Goal: Contribute content: Contribute content

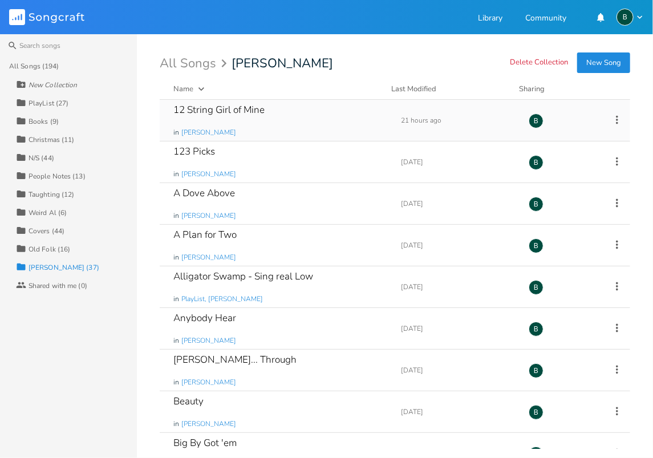
click at [220, 109] on div "12 String Girl of Mine" at bounding box center [218, 110] width 91 height 10
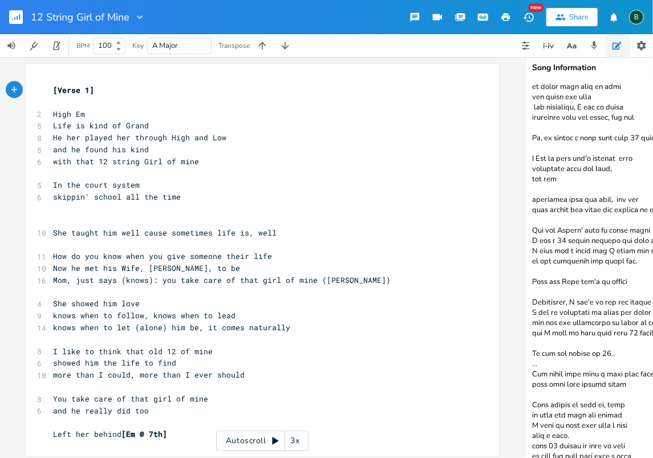
scroll to position [360, 0]
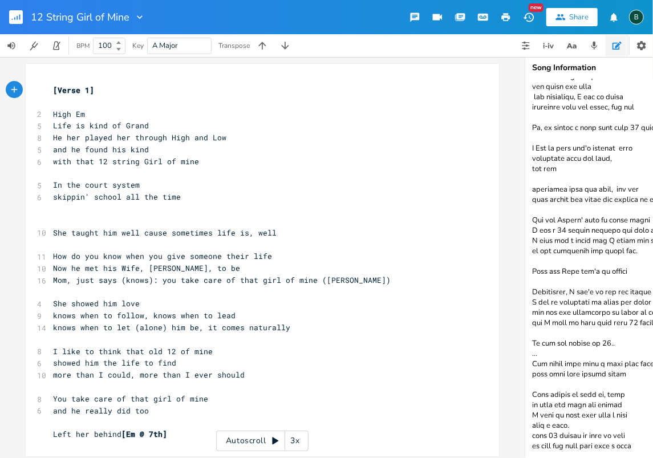
click at [649, 440] on textarea at bounding box center [639, 268] width 228 height 378
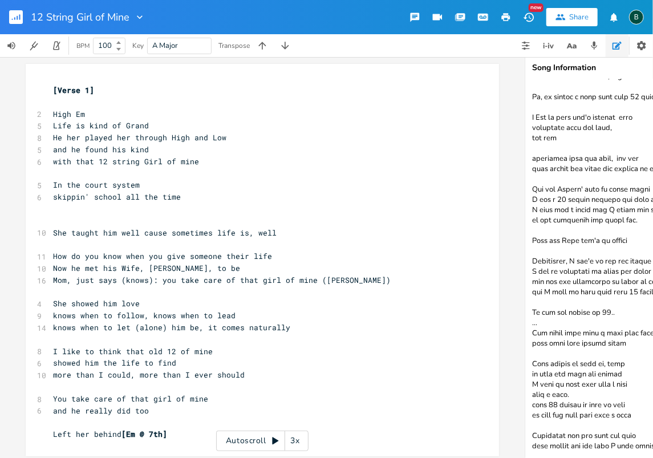
scroll to position [0, 3]
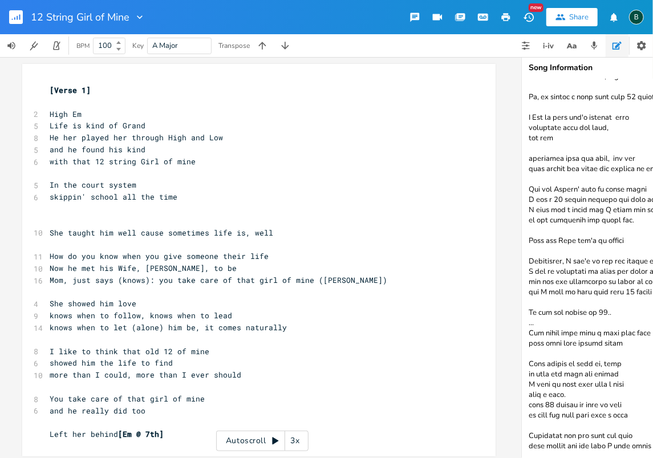
click at [537, 446] on textarea at bounding box center [636, 268] width 228 height 378
click at [590, 446] on textarea at bounding box center [636, 268] width 228 height 378
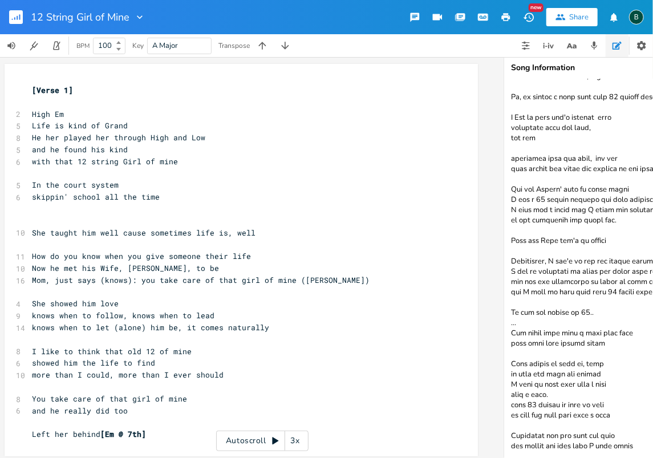
scroll to position [0, 38]
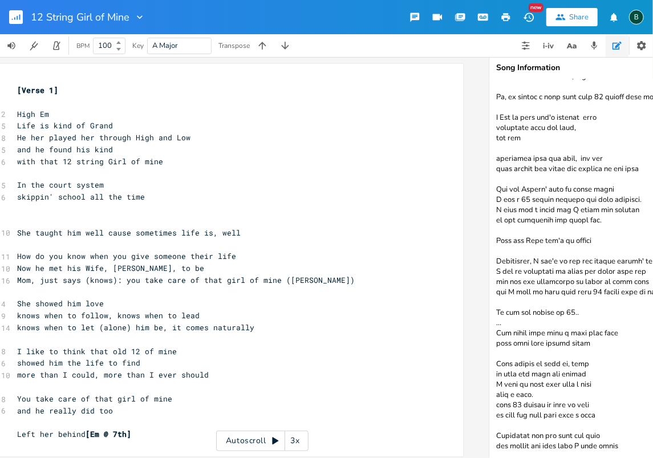
drag, startPoint x: 527, startPoint y: 433, endPoint x: 654, endPoint y: 433, distance: 127.7
click at [652, 433] on html "12 String Girl of Mine New Share B BPM 100 Key A Major Transpose xxxxxxxxxx [Ve…" at bounding box center [326, 229] width 653 height 458
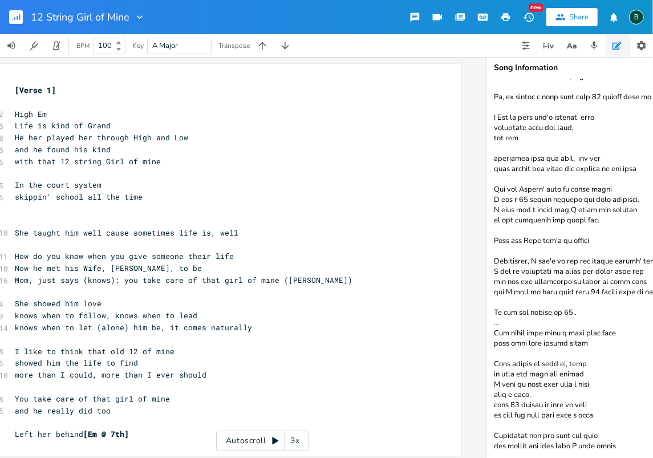
click at [622, 433] on textarea at bounding box center [601, 268] width 228 height 378
paste textarea "she taught him more than I ever could"
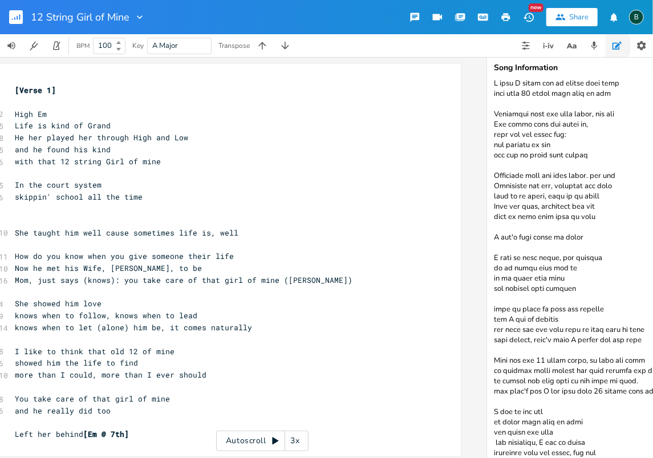
scroll to position [0, 0]
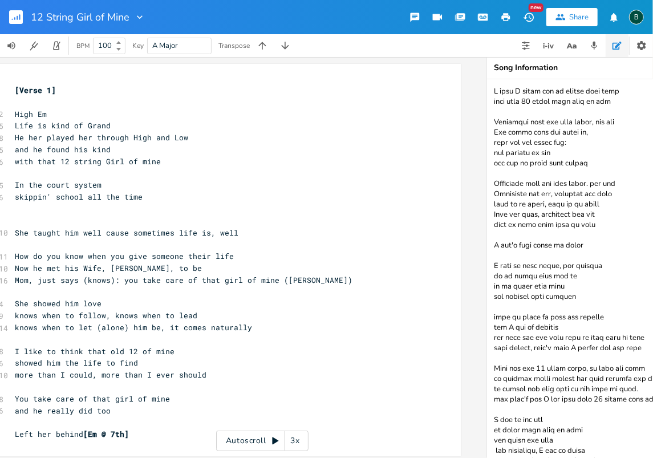
click at [600, 194] on textarea at bounding box center [601, 268] width 228 height 378
click at [593, 194] on textarea at bounding box center [601, 268] width 228 height 378
drag, startPoint x: 609, startPoint y: 193, endPoint x: 602, endPoint y: 193, distance: 7.4
click at [602, 193] on textarea at bounding box center [601, 268] width 228 height 378
drag, startPoint x: 538, startPoint y: 225, endPoint x: 524, endPoint y: 224, distance: 13.1
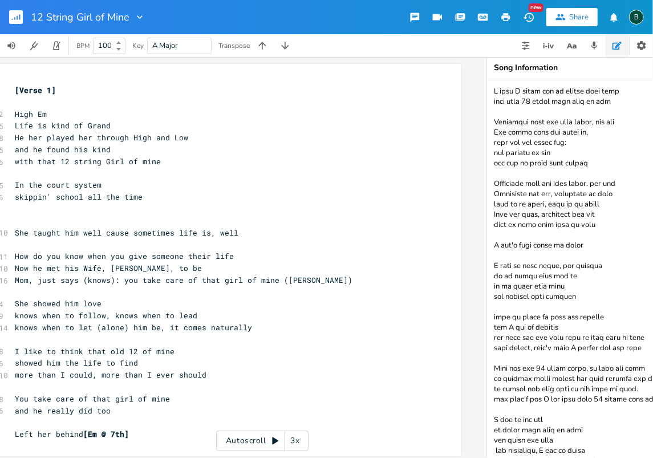
click at [524, 224] on textarea at bounding box center [601, 268] width 228 height 378
click at [421, 153] on div "xxxxxxxxxx [Verse 1] ​ 2 High Em 5 Life is kind of Grand 8 He her played her th…" at bounding box center [233, 262] width 440 height 360
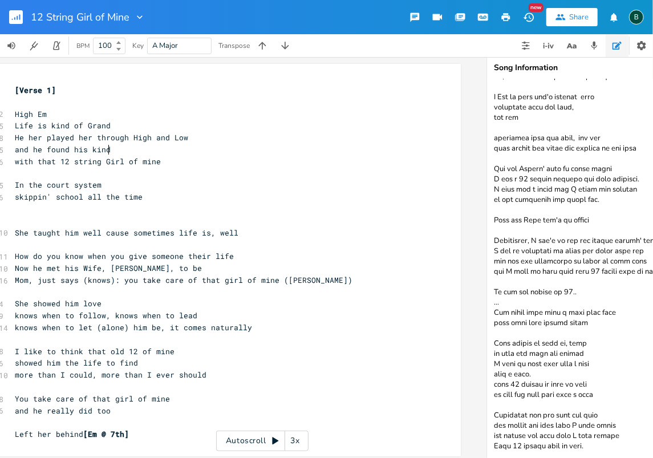
scroll to position [422, 0]
click at [583, 431] on textarea at bounding box center [601, 268] width 228 height 378
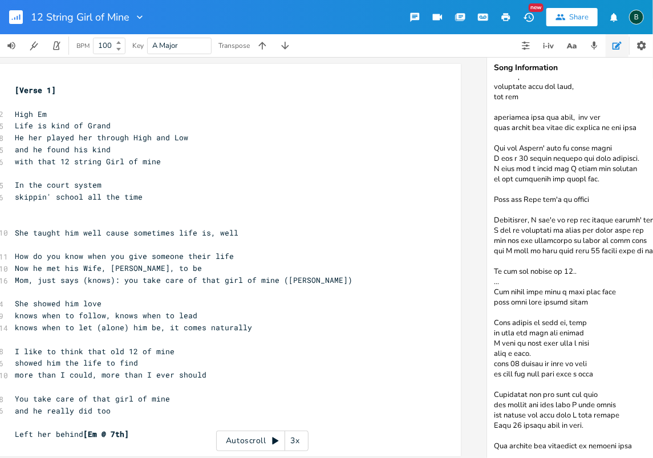
click at [544, 445] on textarea at bounding box center [601, 268] width 228 height 378
click at [635, 446] on textarea at bounding box center [601, 268] width 228 height 378
type textarea "I knew I would not be around that much that that 12 would take care of him Some…"
type textarea "her"
drag, startPoint x: 43, startPoint y: 137, endPoint x: 25, endPoint y: 139, distance: 17.8
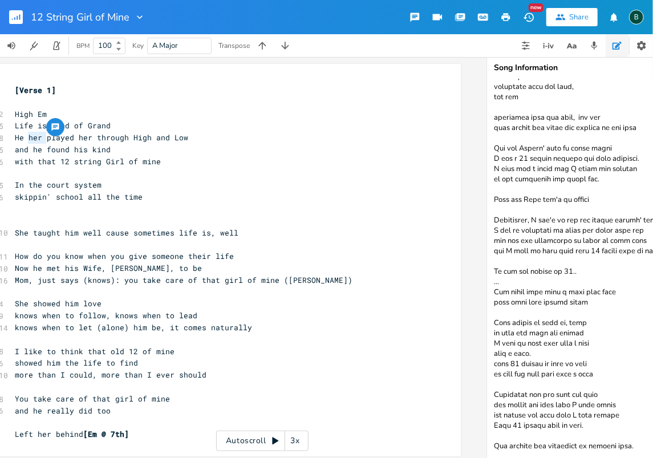
click at [25, 139] on span "He her played her through High and Low" at bounding box center [101, 137] width 173 height 10
click at [641, 430] on textarea at bounding box center [601, 268] width 228 height 378
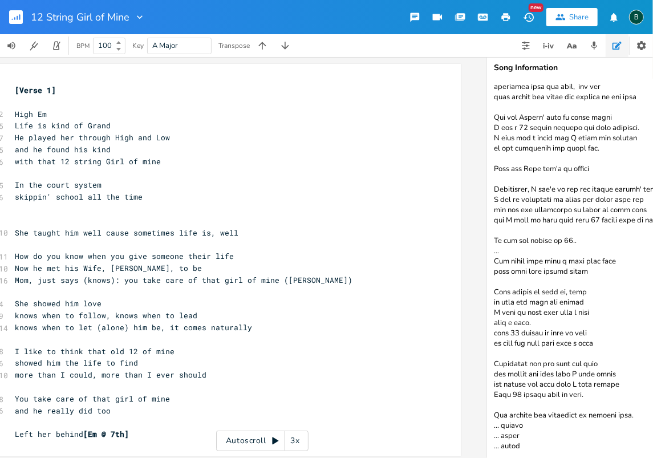
scroll to position [466, 0]
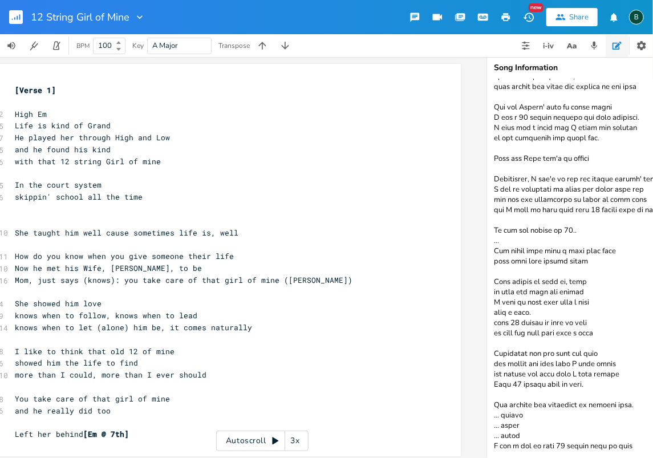
click at [491, 414] on textarea at bounding box center [601, 268] width 228 height 378
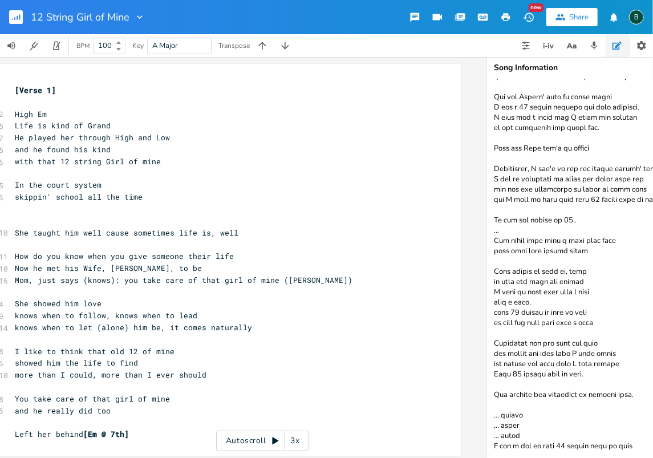
scroll to position [494, 0]
type textarea "I knew I would not be around that much that that 12 would take care of him Some…"
